Goal: Task Accomplishment & Management: Complete application form

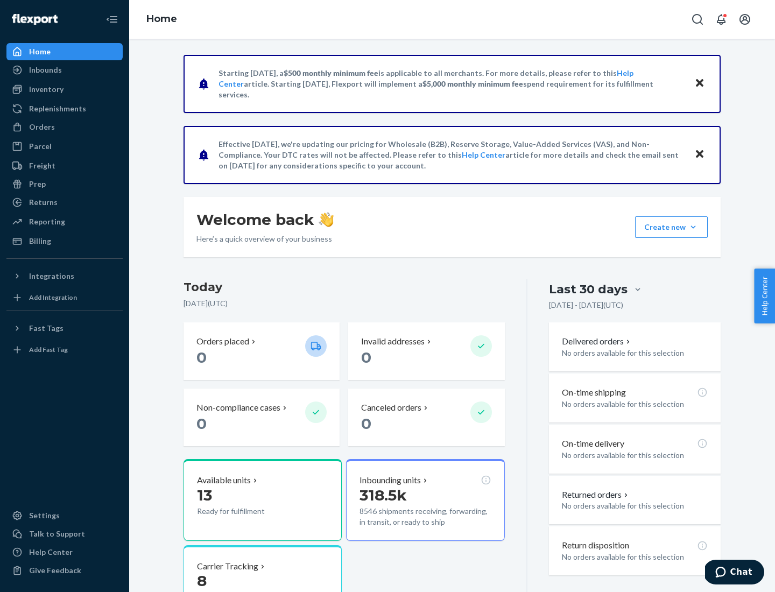
click at [693, 227] on button "Create new Create new inbound Create new order Create new product" at bounding box center [671, 227] width 73 height 22
click at [65, 70] on div "Inbounds" at bounding box center [65, 69] width 114 height 15
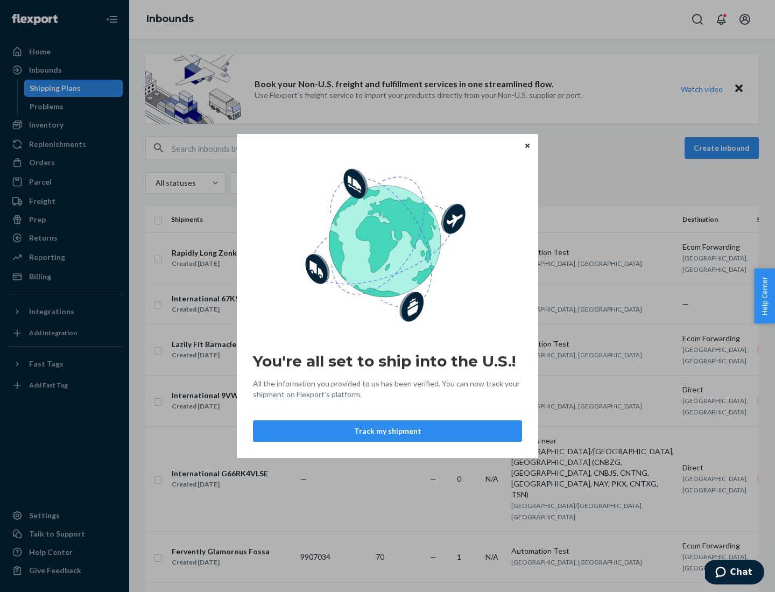
click at [387, 431] on button "Track my shipment" at bounding box center [387, 431] width 269 height 22
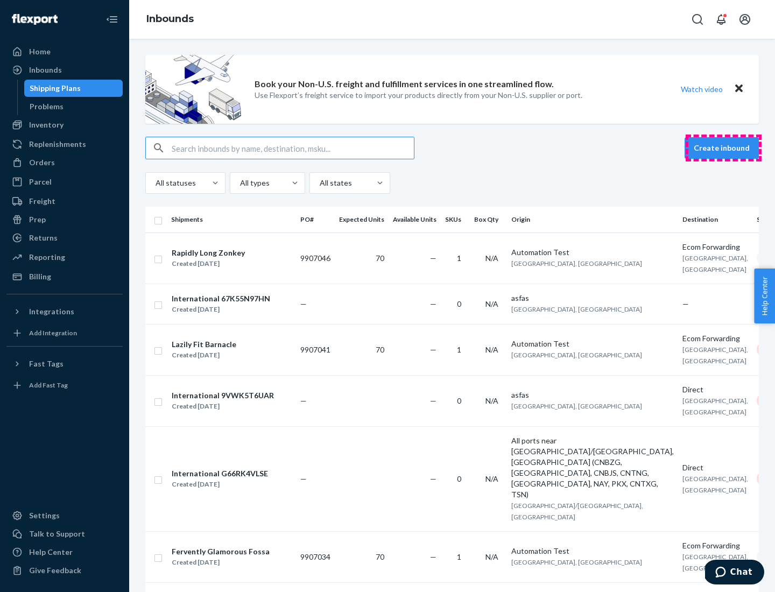
click at [723, 148] on button "Create inbound" at bounding box center [721, 148] width 74 height 22
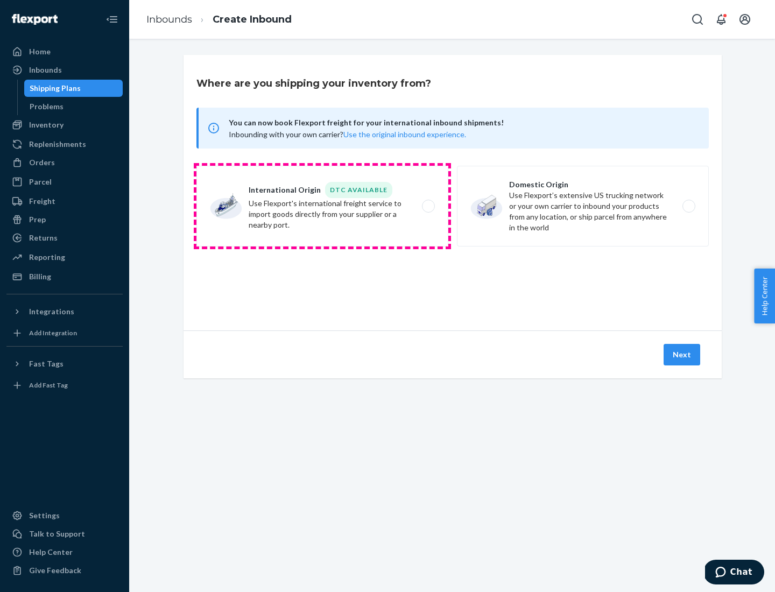
click at [322, 206] on label "International Origin DTC Available Use Flexport's international freight service…" at bounding box center [322, 206] width 252 height 81
click at [428, 206] on input "International Origin DTC Available Use Flexport's international freight service…" at bounding box center [431, 206] width 7 height 7
radio input "true"
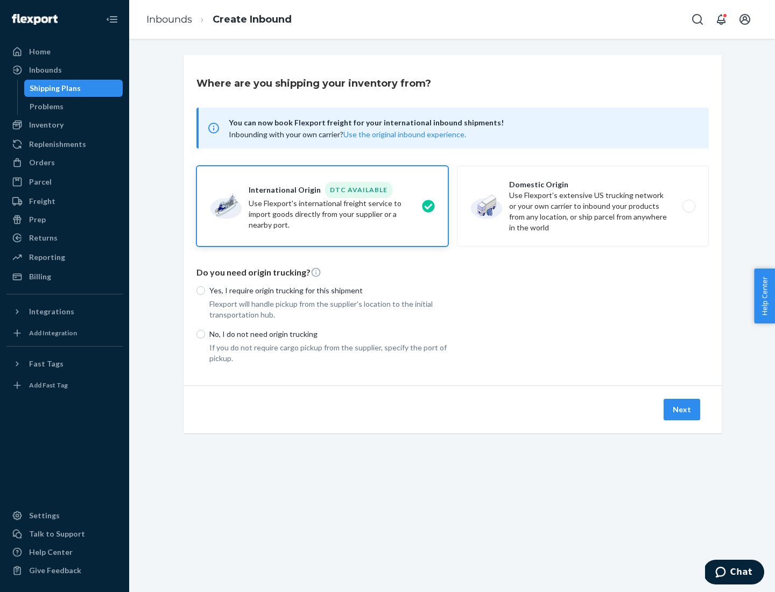
click at [329, 333] on p "No, I do not need origin trucking" at bounding box center [328, 334] width 239 height 11
click at [205, 333] on input "No, I do not need origin trucking" at bounding box center [200, 334] width 9 height 9
radio input "true"
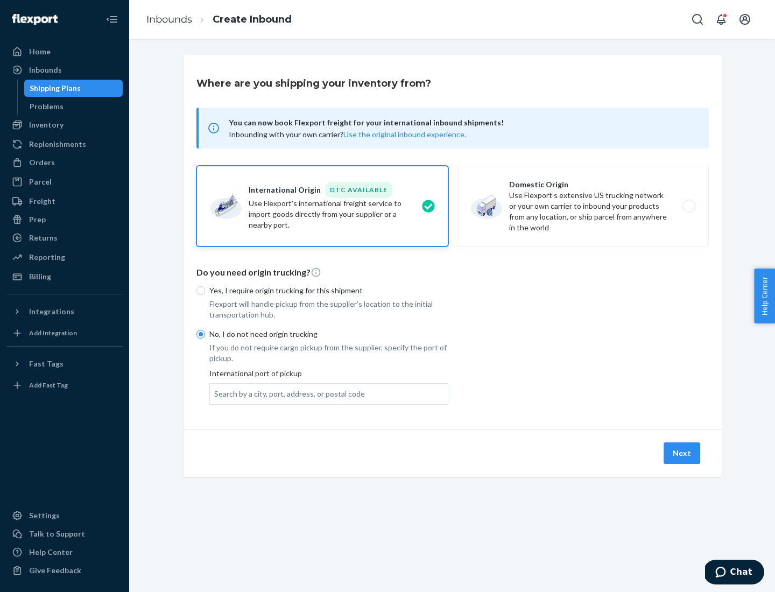
click at [287, 393] on div "Search by a city, port, address, or postal code" at bounding box center [289, 393] width 151 height 11
click at [215, 393] on input "Search by a city, port, address, or postal code" at bounding box center [214, 393] width 1 height 11
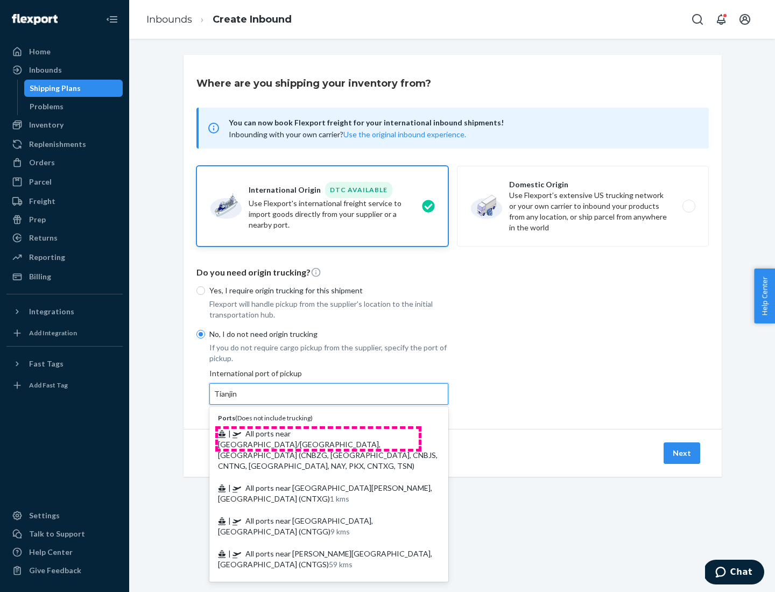
click at [318, 433] on span "| All ports near [GEOGRAPHIC_DATA]/[GEOGRAPHIC_DATA], [GEOGRAPHIC_DATA] (CNBZG,…" at bounding box center [327, 449] width 219 height 41
click at [238, 399] on input "Tianjin" at bounding box center [226, 393] width 24 height 11
type input "All ports near [GEOGRAPHIC_DATA]/[GEOGRAPHIC_DATA], [GEOGRAPHIC_DATA] (CNBZG, […"
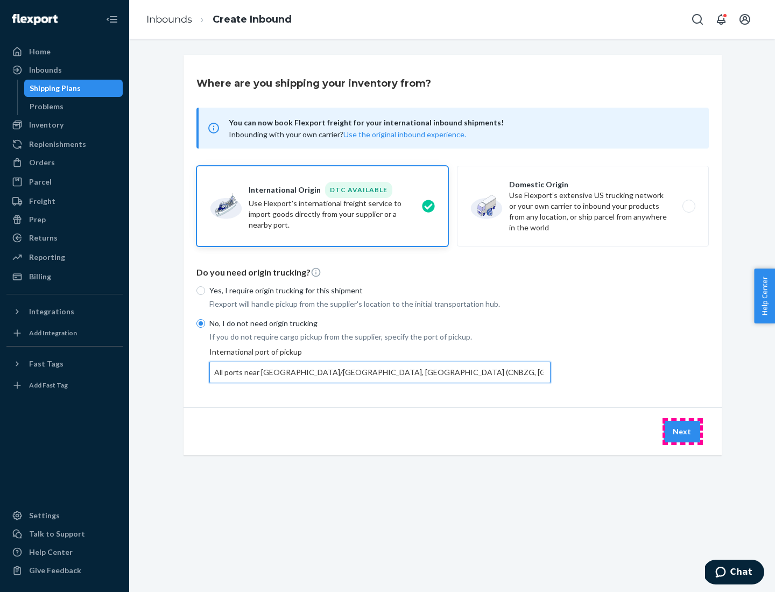
click at [682, 431] on button "Next" at bounding box center [681, 432] width 37 height 22
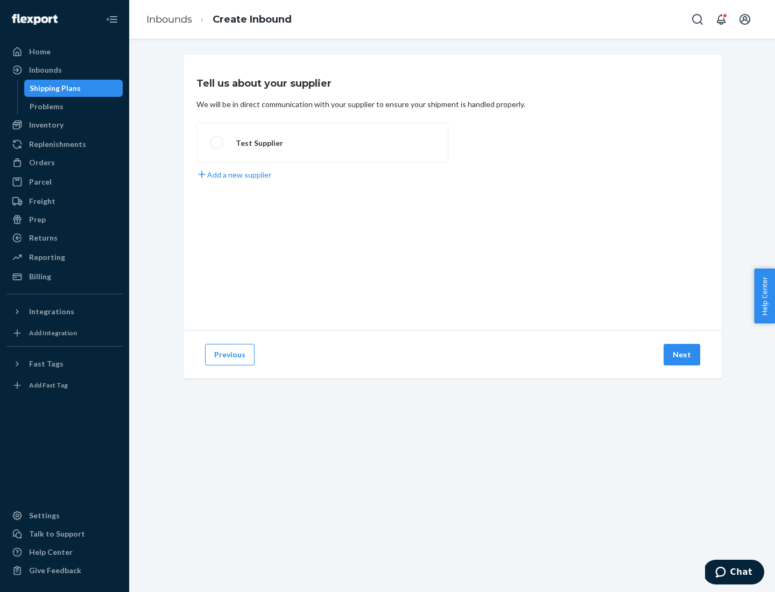
click at [322, 143] on label "Test Supplier" at bounding box center [322, 143] width 252 height 40
click at [217, 143] on input "Test Supplier" at bounding box center [213, 142] width 7 height 7
radio input "true"
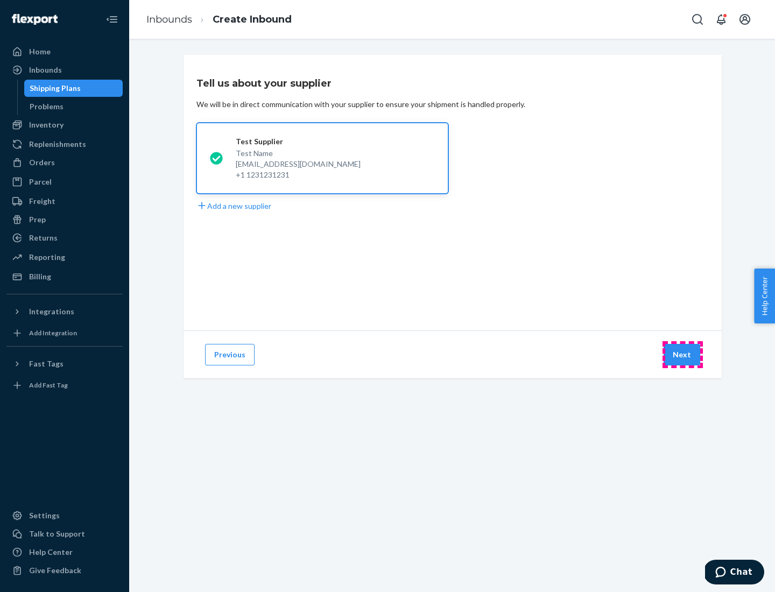
click at [682, 354] on button "Next" at bounding box center [681, 355] width 37 height 22
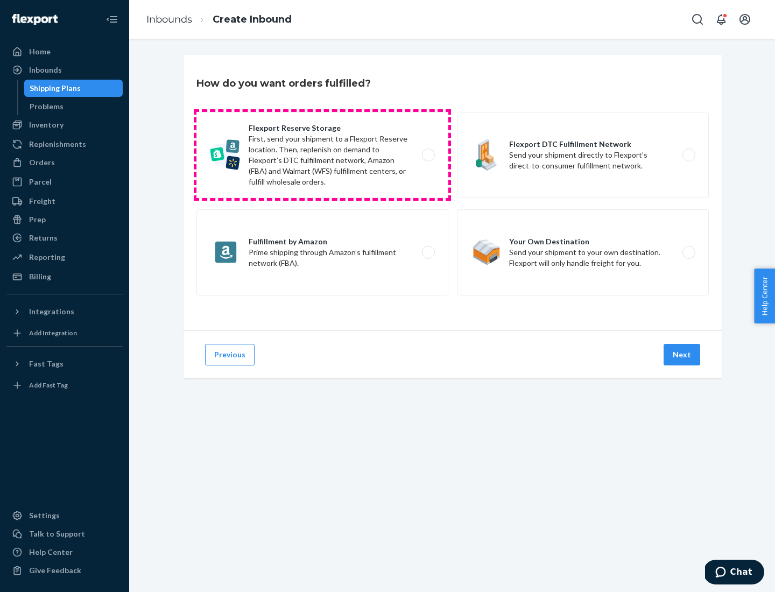
click at [322, 155] on label "Flexport Reserve Storage First, send your shipment to a Flexport Reserve locati…" at bounding box center [322, 155] width 252 height 86
click at [428, 155] on input "Flexport Reserve Storage First, send your shipment to a Flexport Reserve locati…" at bounding box center [431, 155] width 7 height 7
radio input "true"
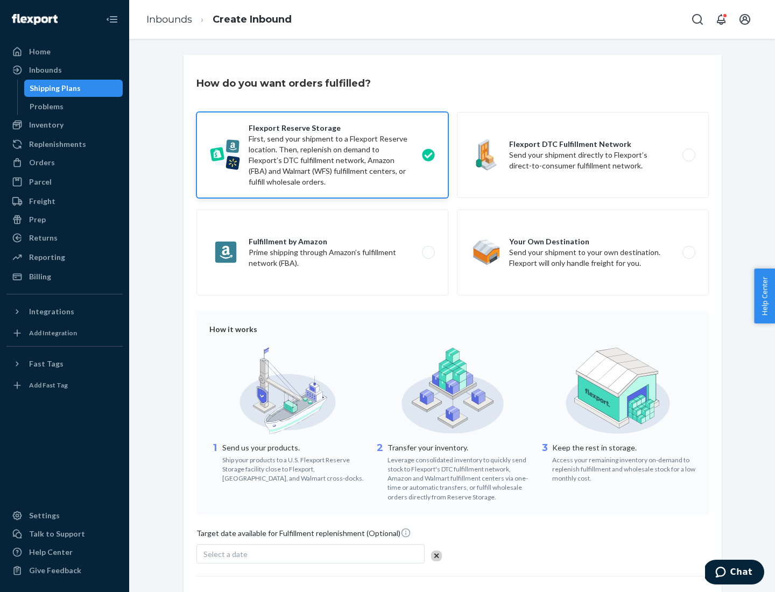
scroll to position [88, 0]
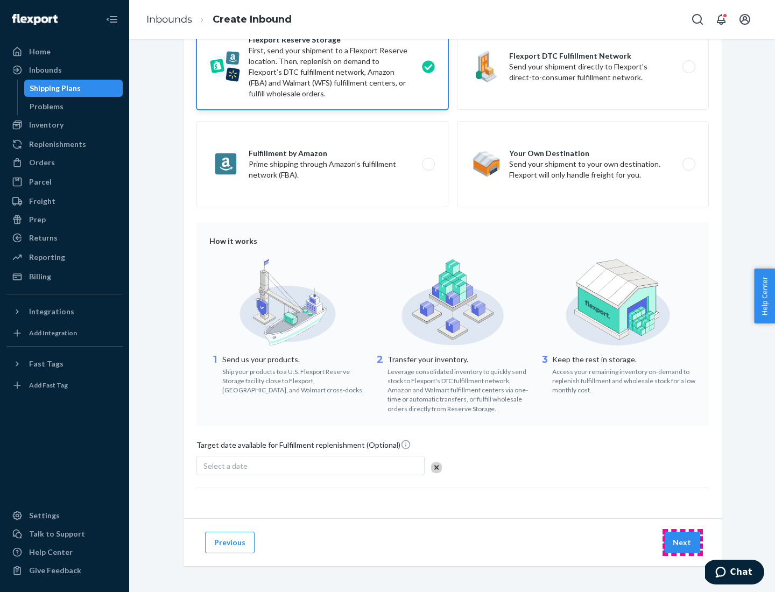
click at [682, 542] on button "Next" at bounding box center [681, 542] width 37 height 22
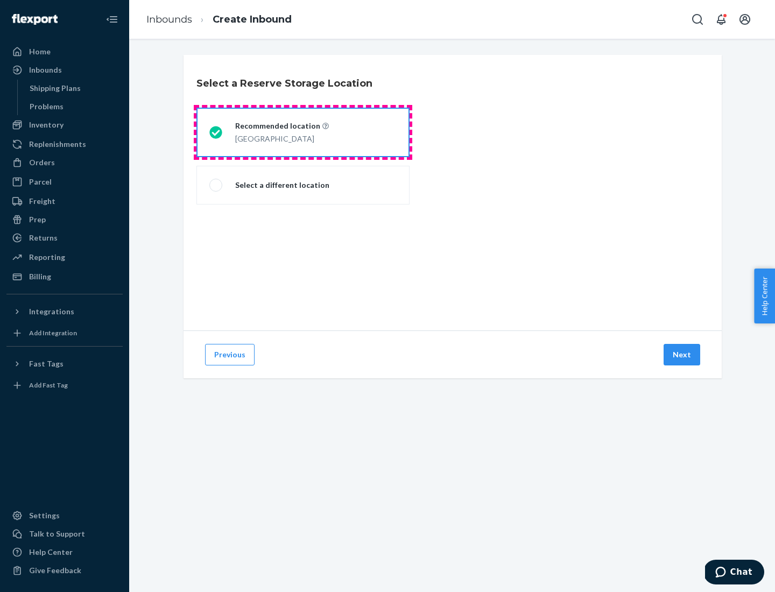
click at [303, 132] on div "[GEOGRAPHIC_DATA]" at bounding box center [282, 137] width 94 height 13
click at [216, 132] on input "Recommended location [GEOGRAPHIC_DATA]" at bounding box center [212, 132] width 7 height 7
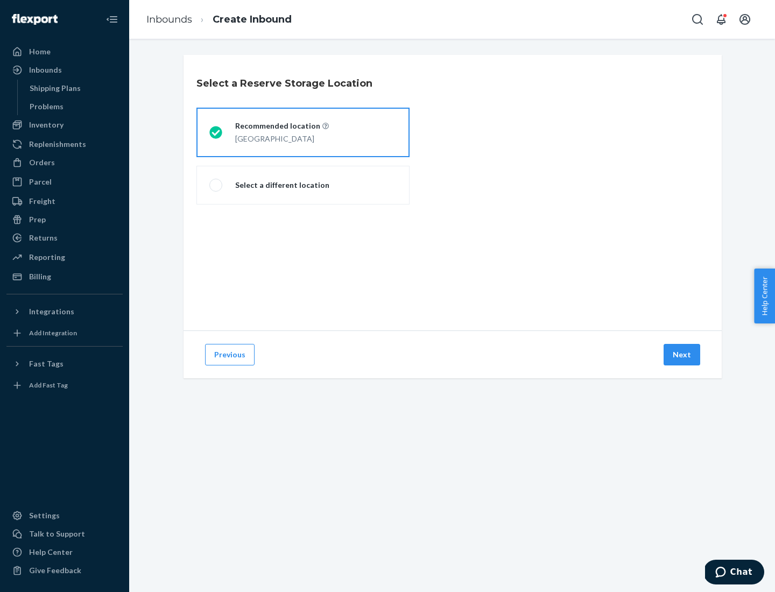
click at [682, 354] on button "Next" at bounding box center [681, 355] width 37 height 22
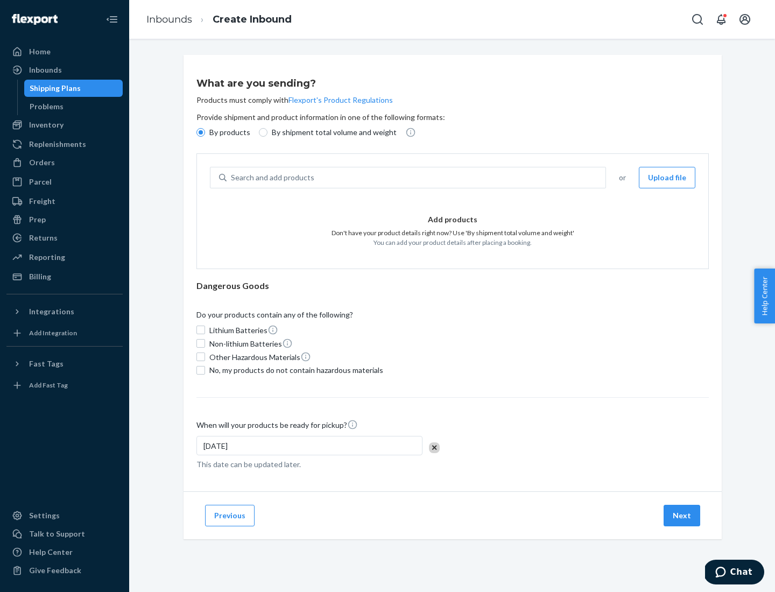
click at [416, 177] on div "Search and add products" at bounding box center [415, 177] width 379 height 19
click at [232, 177] on input "Search and add products" at bounding box center [231, 177] width 1 height 11
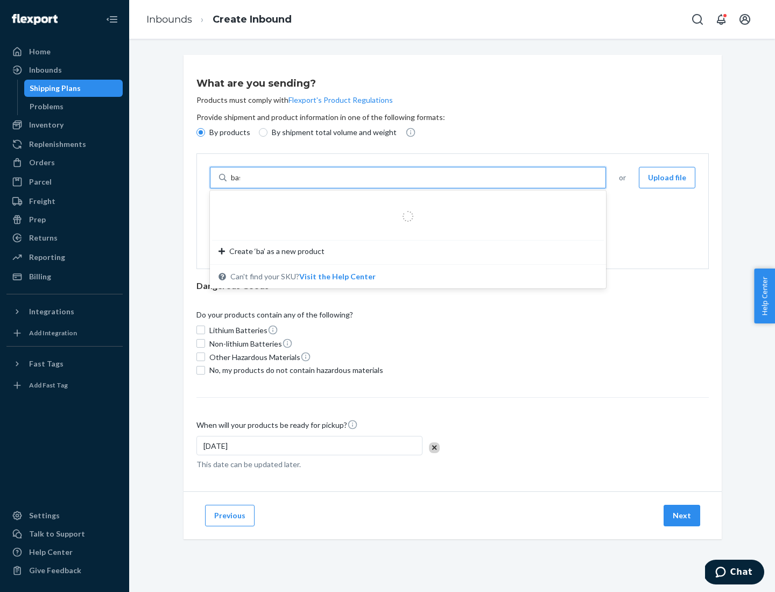
type input "basic"
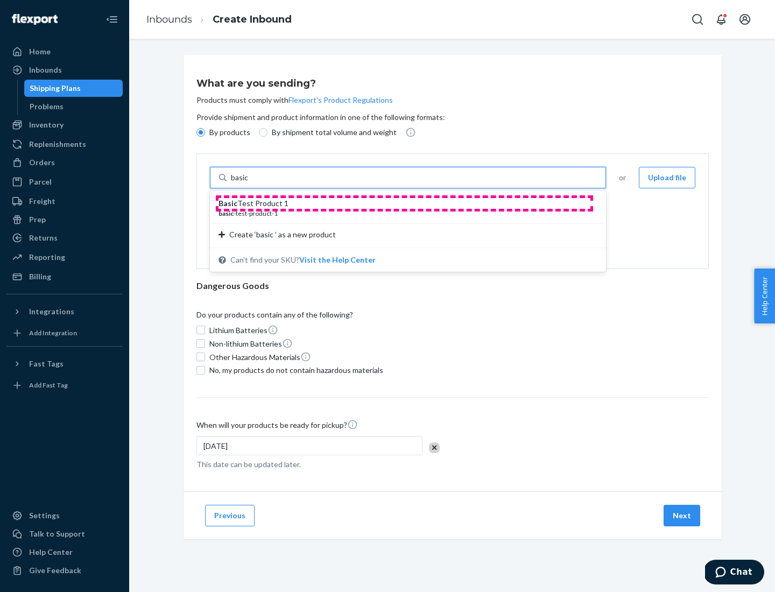
click at [404, 203] on div "Basic Test Product 1" at bounding box center [403, 203] width 370 height 11
click at [250, 183] on input "basic" at bounding box center [240, 177] width 19 height 11
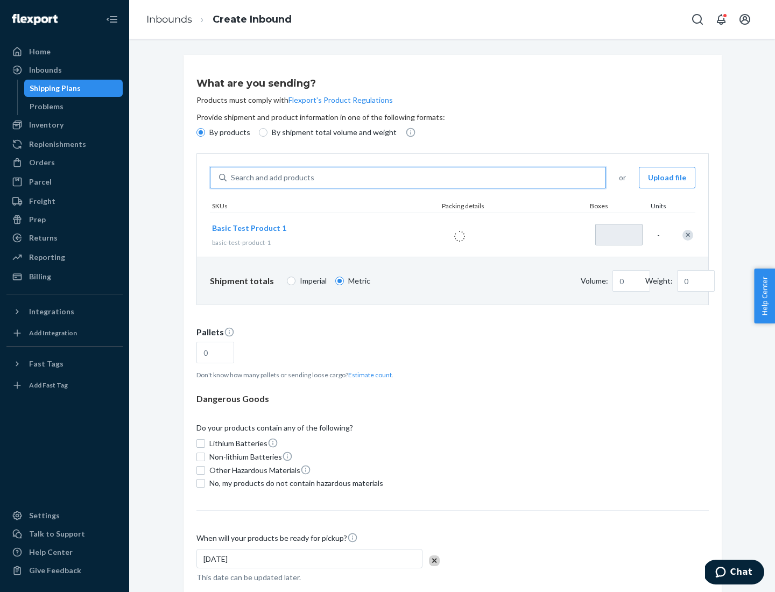
type input "1"
type input "1.09"
type input "3.27"
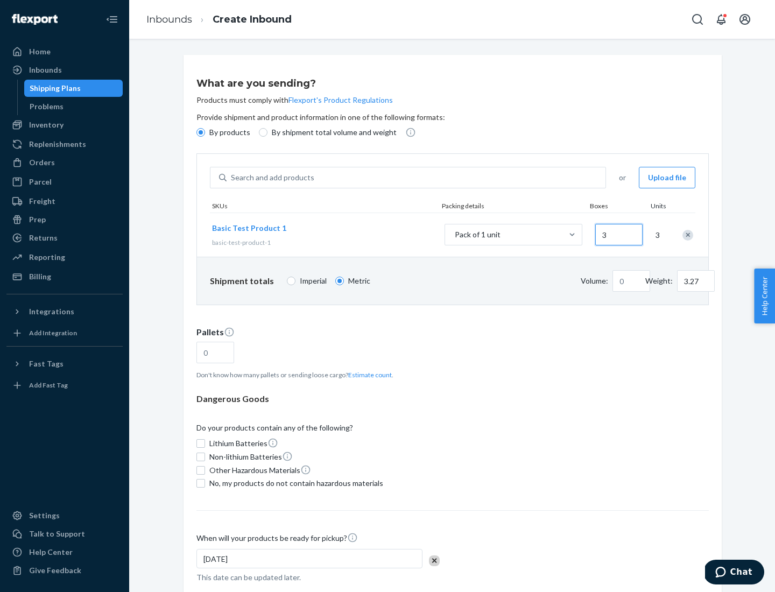
type input "30"
type input "0.01"
type input "32.66"
type input "0.07"
type input "326.59"
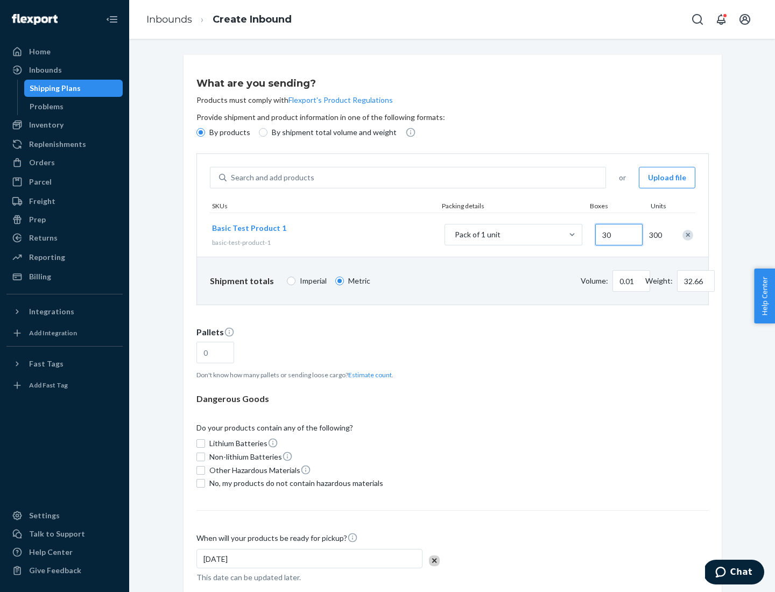
type input "300"
type input "0.68"
type input "3265.86"
type input "3000"
type input "1.09"
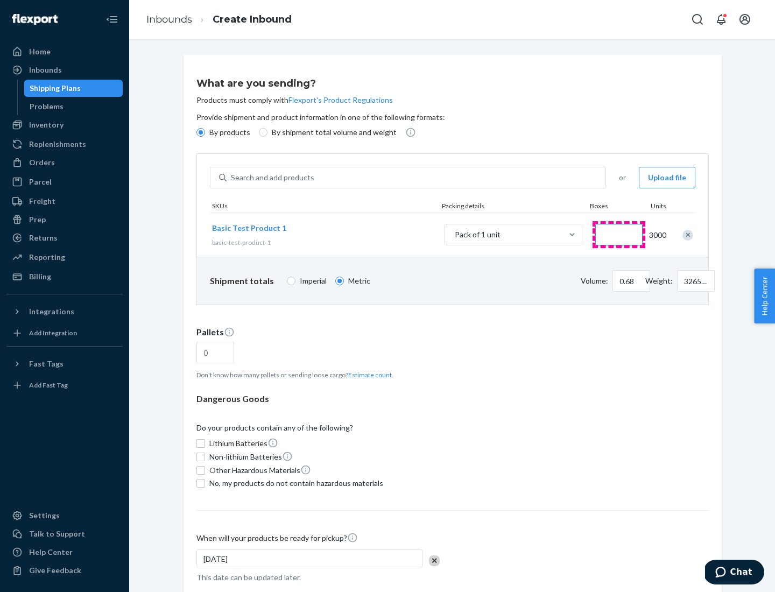
type input "1"
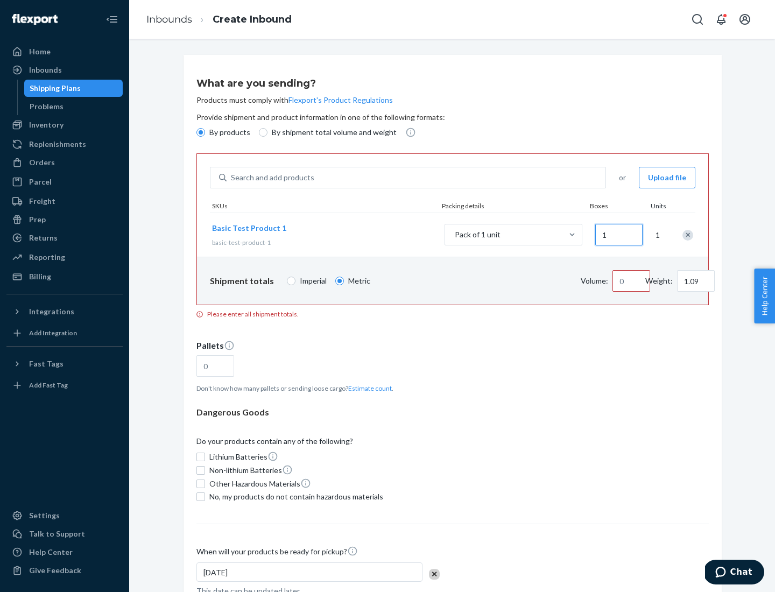
type input "10.89"
type input "10"
type input "0.02"
type input "108.86"
type input "100"
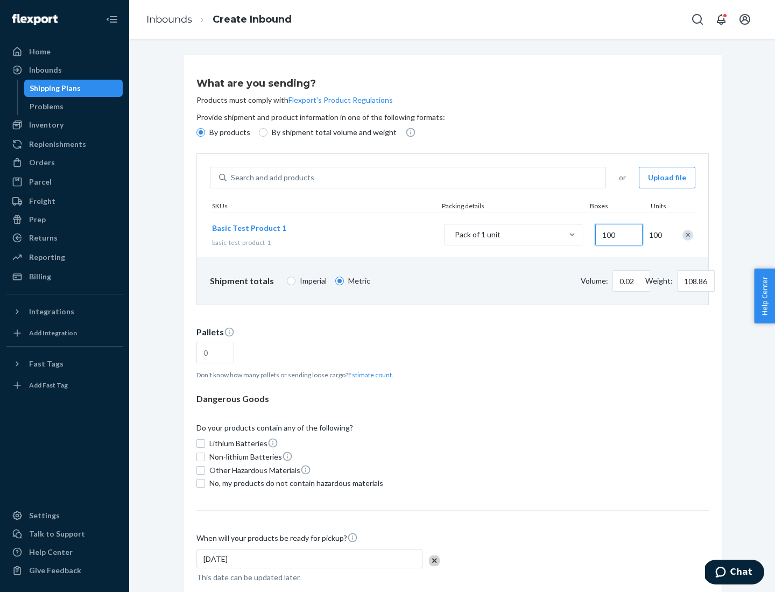
type input "0.23"
type input "1088.62"
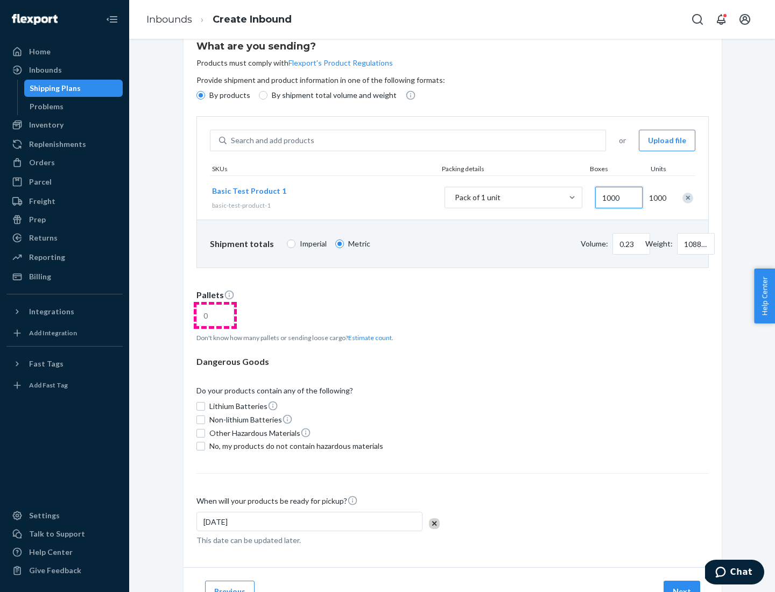
type input "1000"
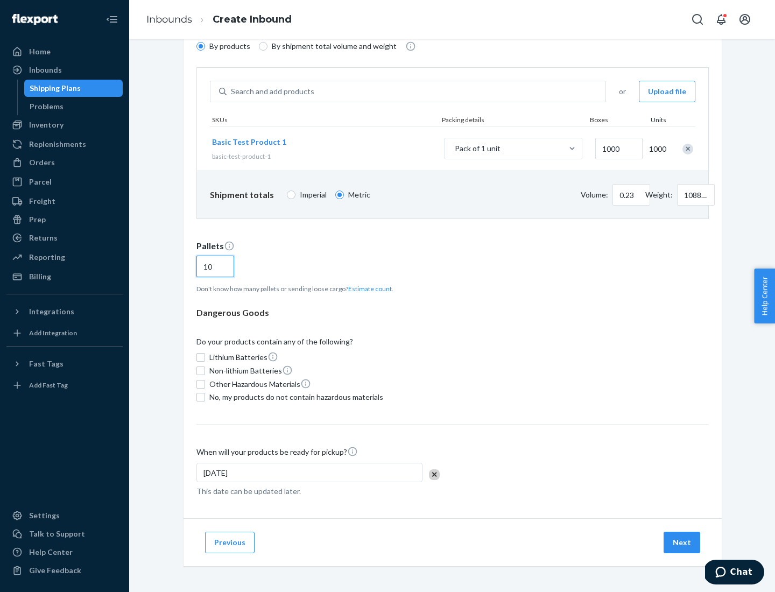
type input "10"
click at [294, 397] on span "No, my products do not contain hazardous materials" at bounding box center [296, 397] width 174 height 11
click at [205, 397] on input "No, my products do not contain hazardous materials" at bounding box center [200, 397] width 9 height 9
checkbox input "true"
click at [682, 542] on button "Next" at bounding box center [681, 542] width 37 height 22
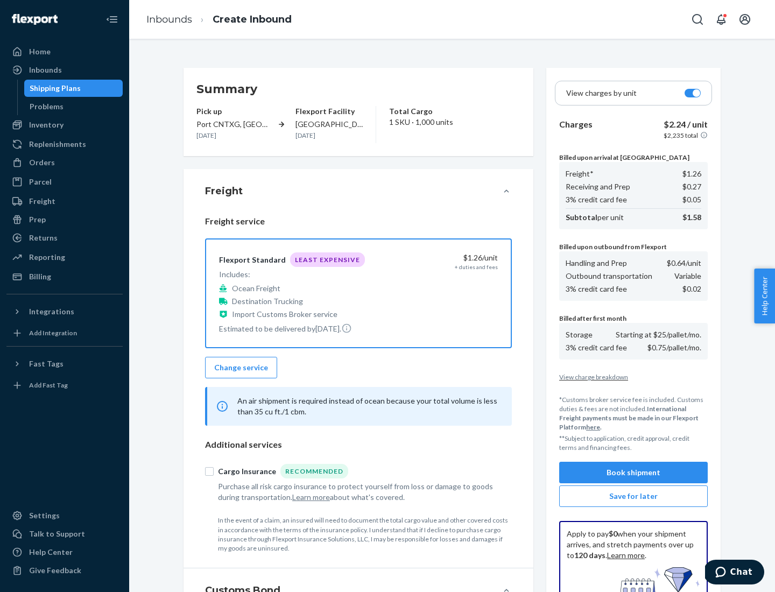
scroll to position [157, 0]
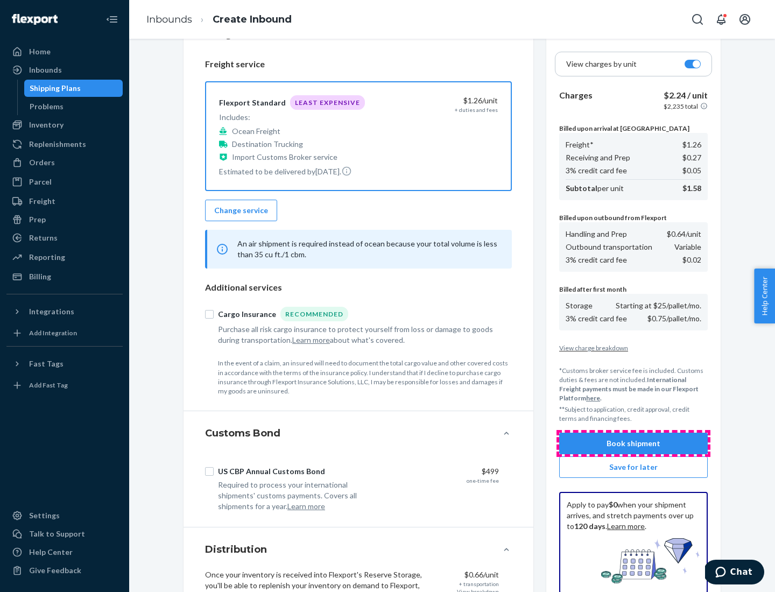
click at [633, 443] on button "Book shipment" at bounding box center [633, 443] width 148 height 22
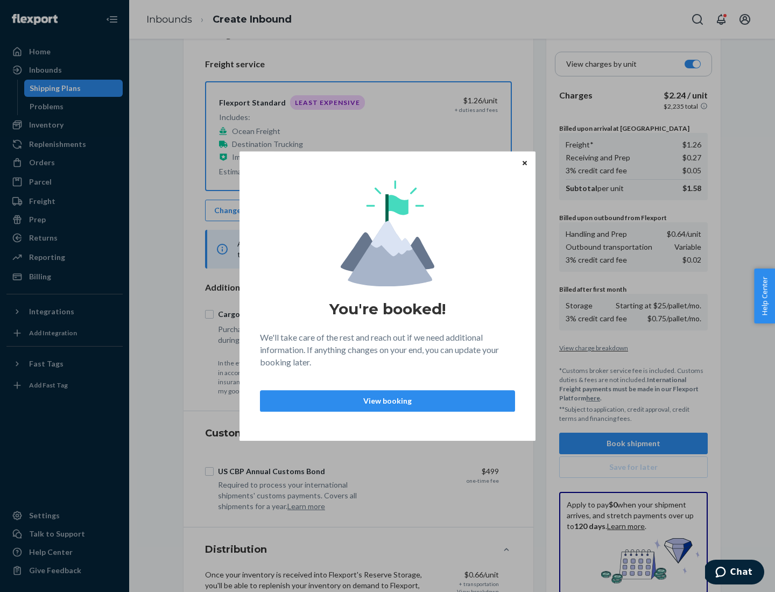
click at [387, 400] on p "View booking" at bounding box center [387, 400] width 237 height 11
